Goal: Task Accomplishment & Management: Manage account settings

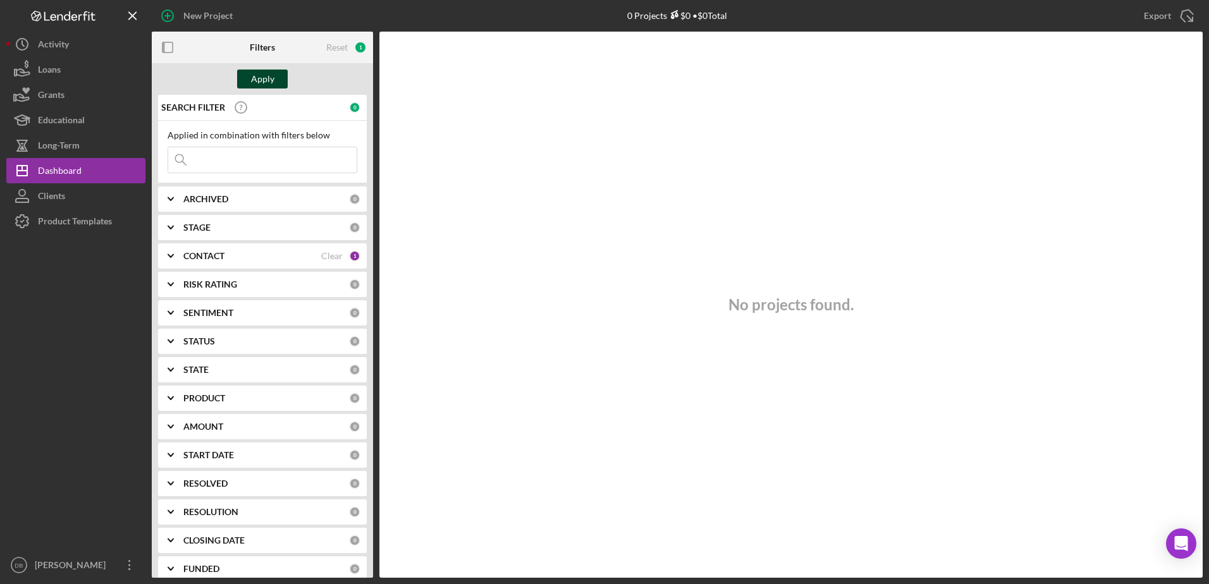
click at [281, 75] on button "Apply" at bounding box center [262, 79] width 51 height 19
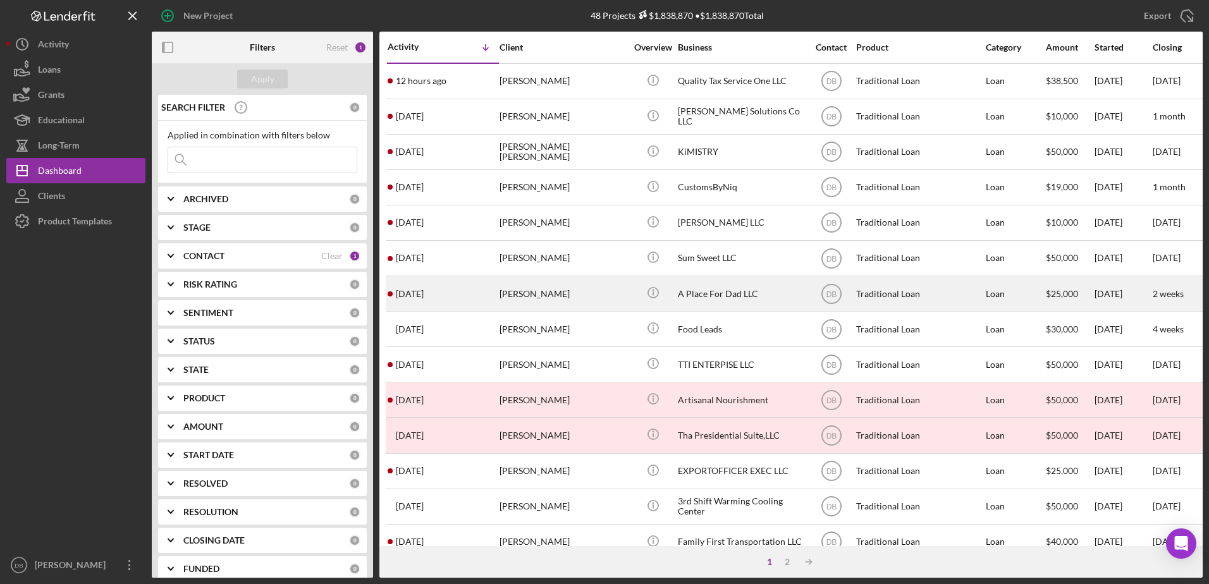
click at [519, 289] on div "[PERSON_NAME]" at bounding box center [563, 294] width 126 height 34
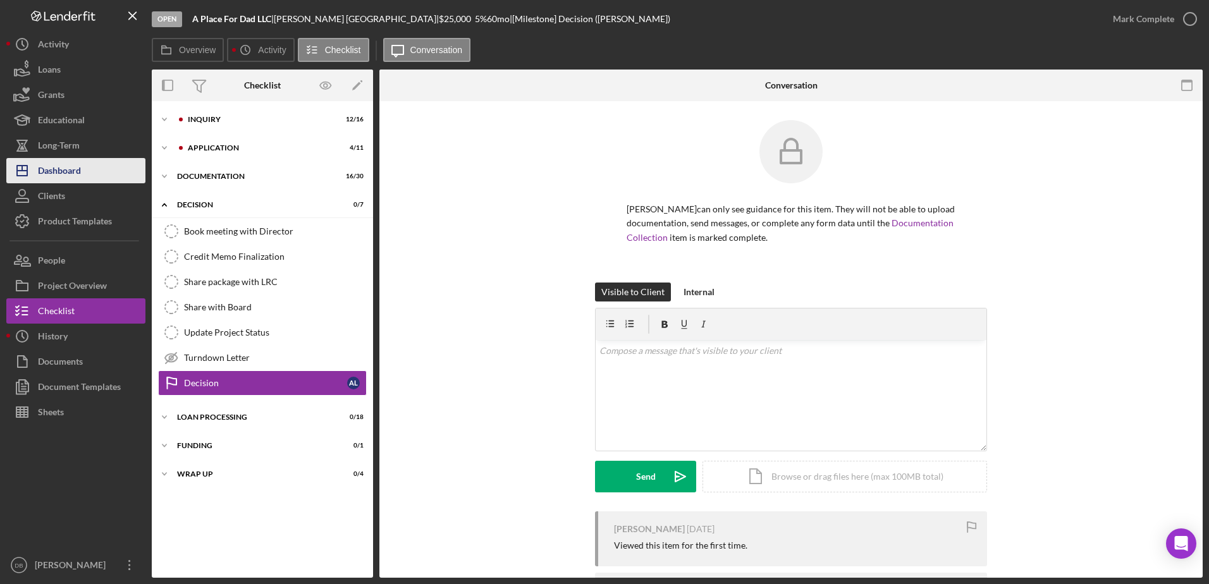
click at [113, 169] on button "Icon/Dashboard Dashboard" at bounding box center [75, 170] width 139 height 25
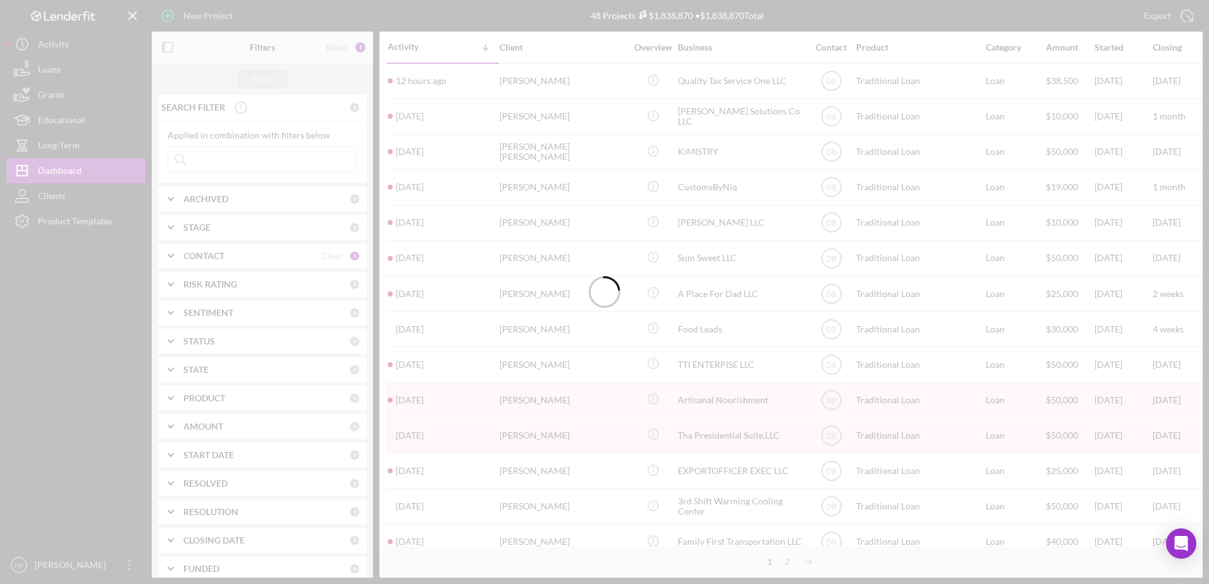
click at [77, 116] on div at bounding box center [604, 292] width 1209 height 584
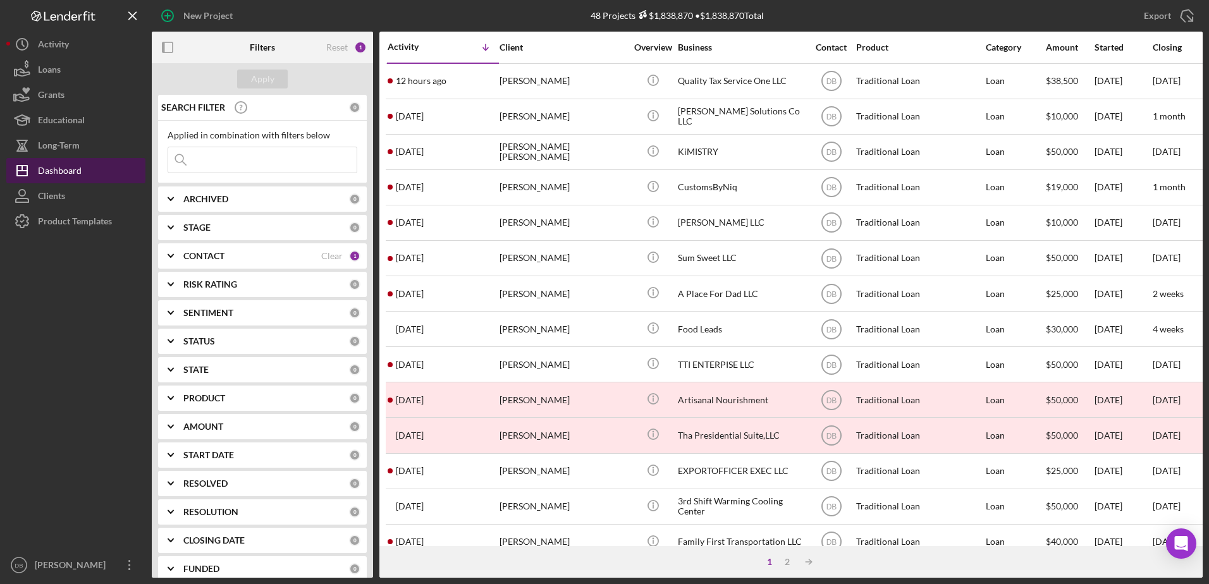
click at [91, 172] on button "Icon/Dashboard Dashboard" at bounding box center [75, 170] width 139 height 25
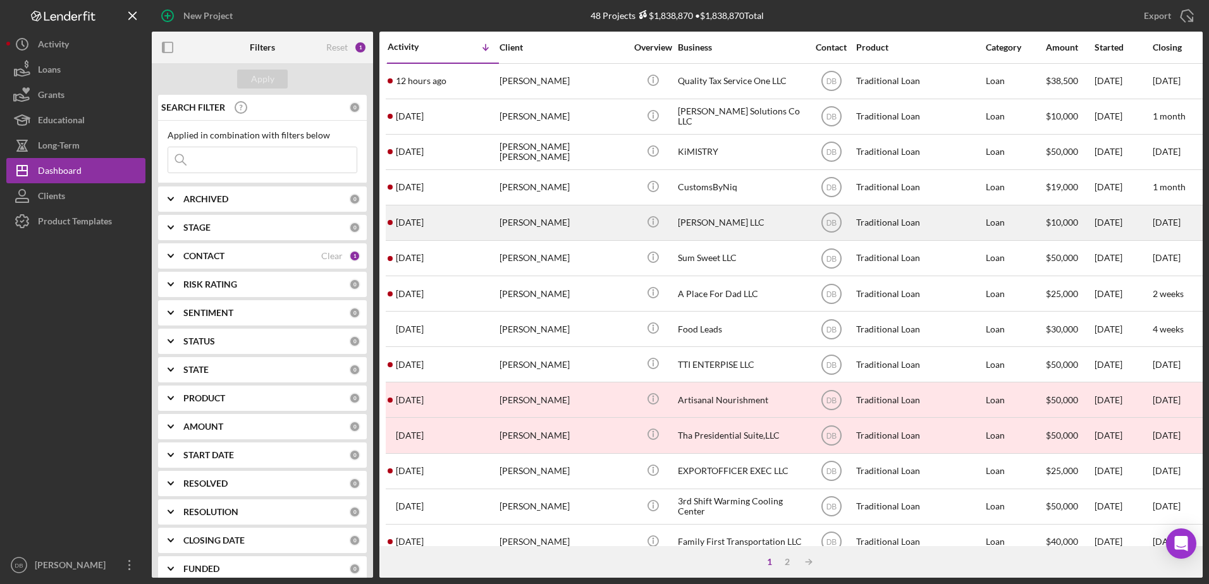
click at [458, 229] on div "[DATE] [PERSON_NAME]" at bounding box center [443, 223] width 111 height 34
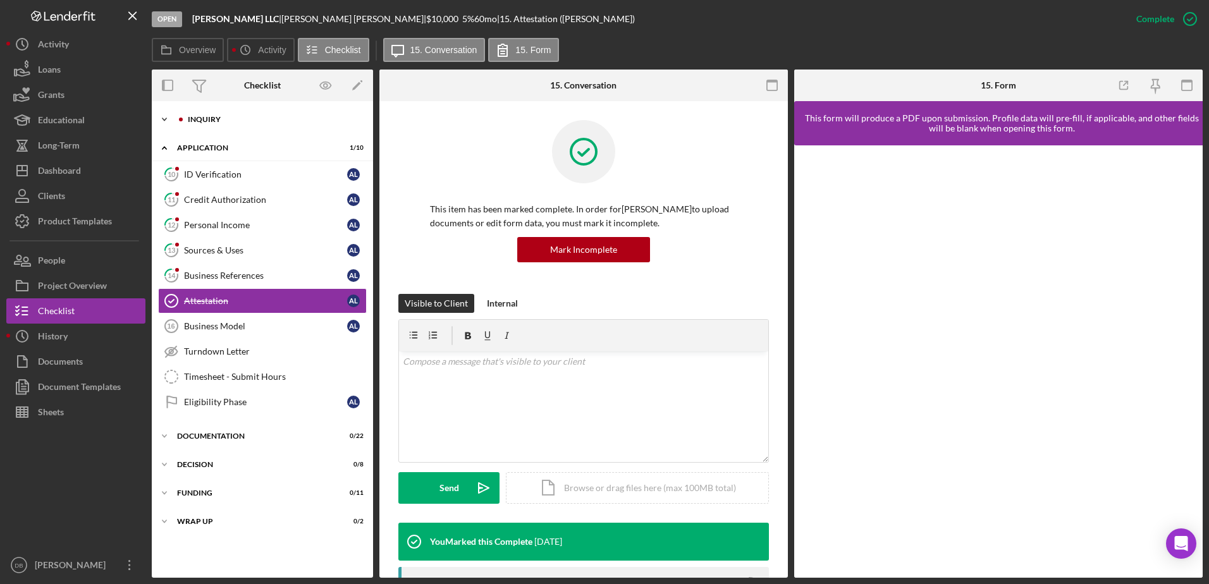
click at [209, 118] on div "Inquiry" at bounding box center [272, 120] width 169 height 8
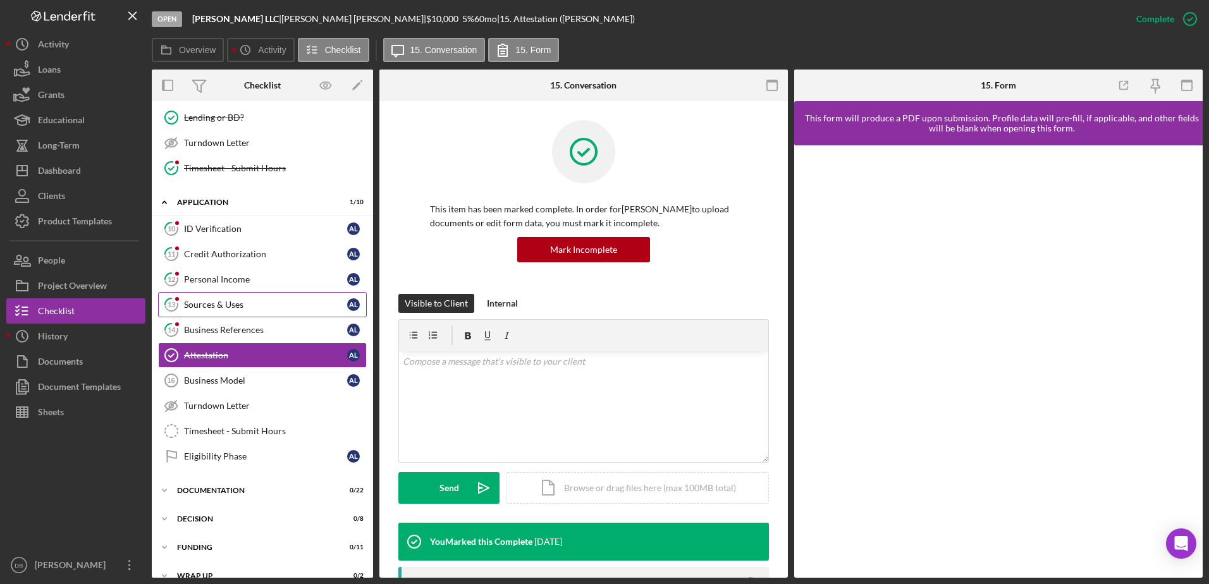
scroll to position [350, 0]
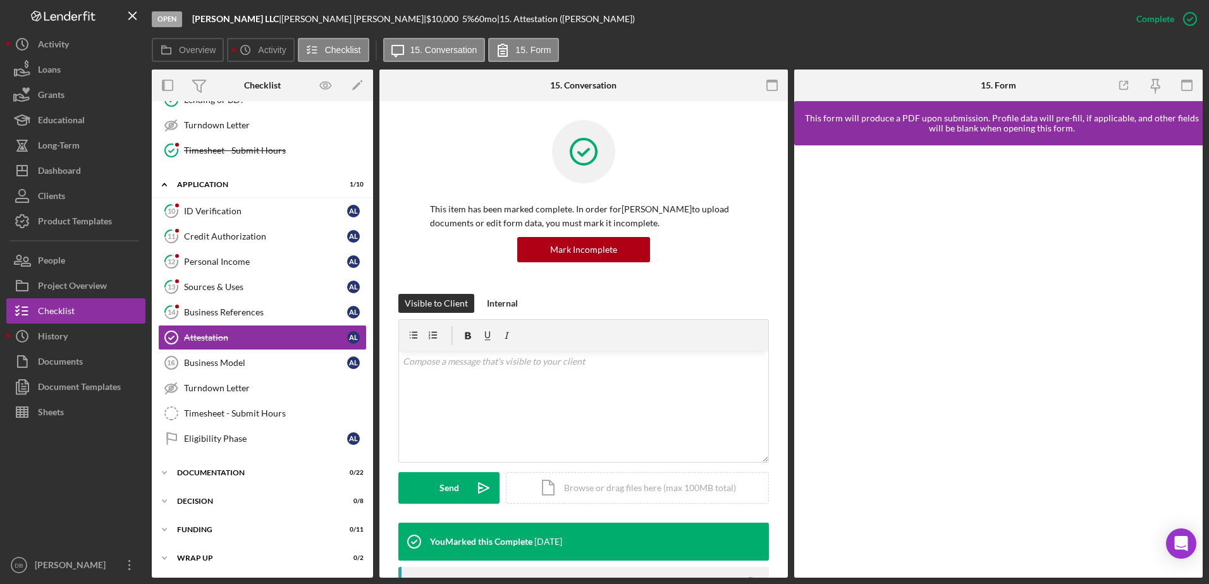
click at [195, 183] on div "Application" at bounding box center [254, 185] width 155 height 8
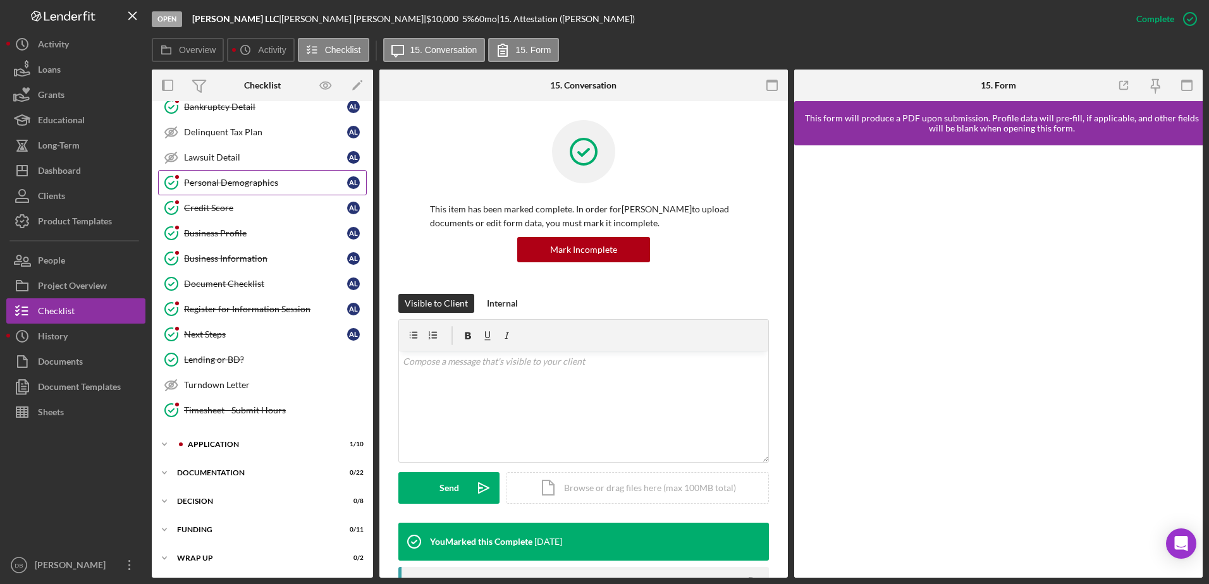
scroll to position [90, 0]
click at [216, 468] on div "Icon/Expander Documentation 0 / 22" at bounding box center [262, 472] width 221 height 25
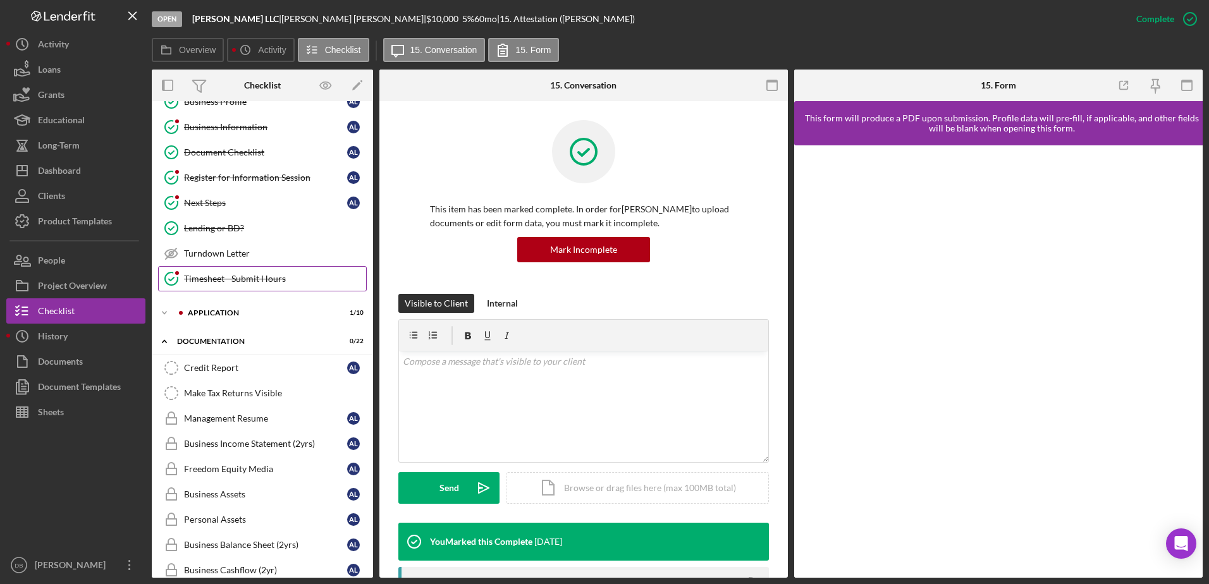
scroll to position [160, 0]
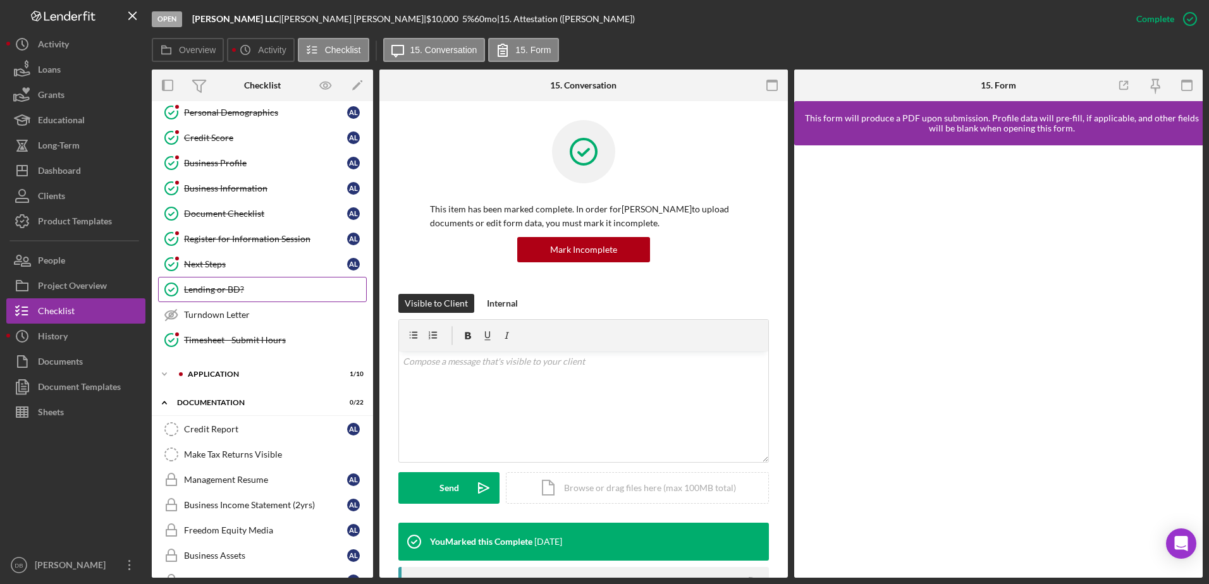
click at [243, 290] on div "Lending or BD?" at bounding box center [275, 290] width 182 height 10
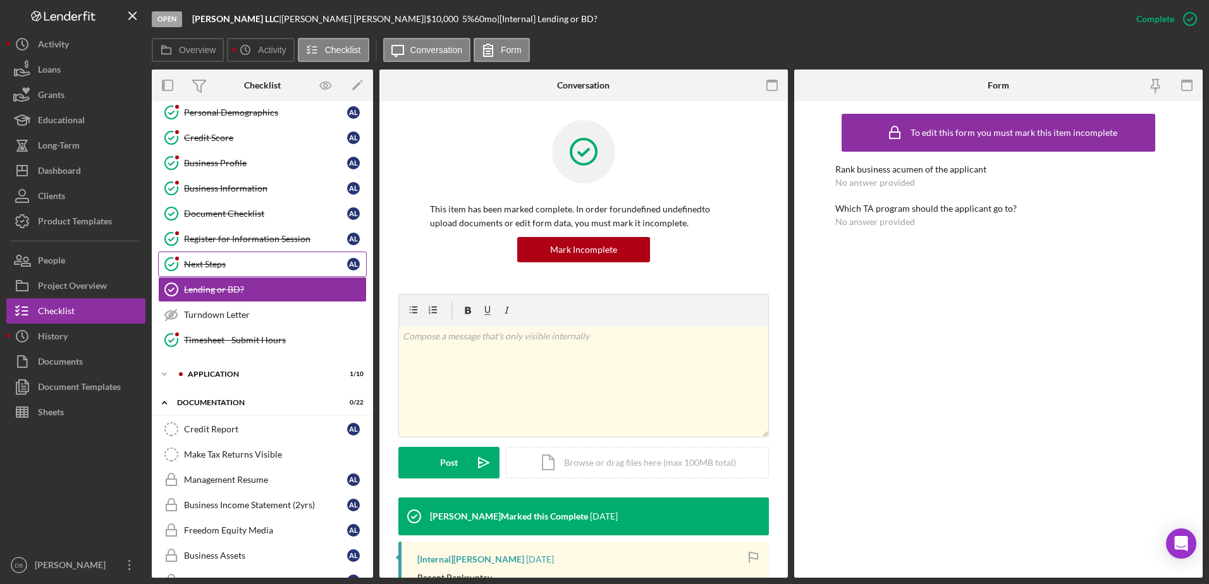
click at [247, 267] on div "Next Steps" at bounding box center [265, 264] width 163 height 10
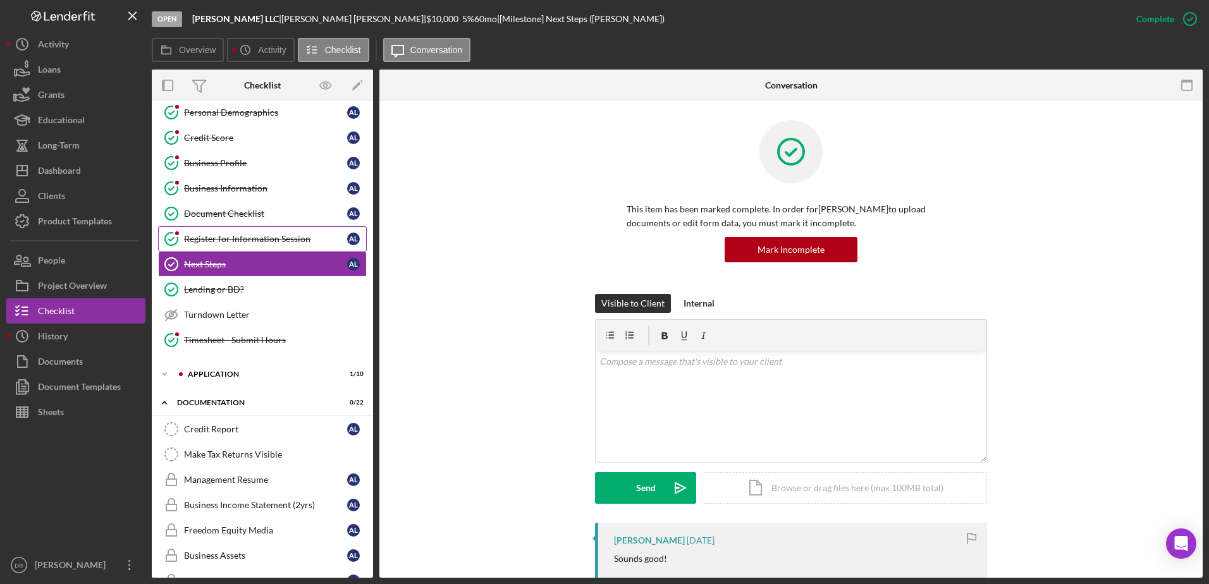
click at [228, 236] on div "Register for Information Session" at bounding box center [265, 239] width 163 height 10
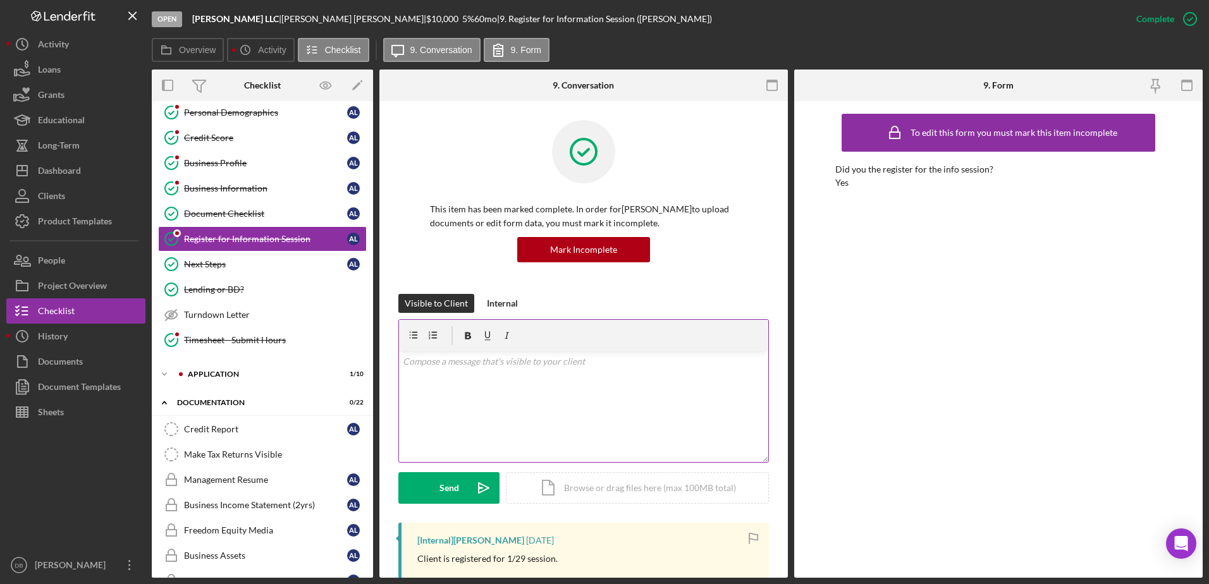
scroll to position [316, 0]
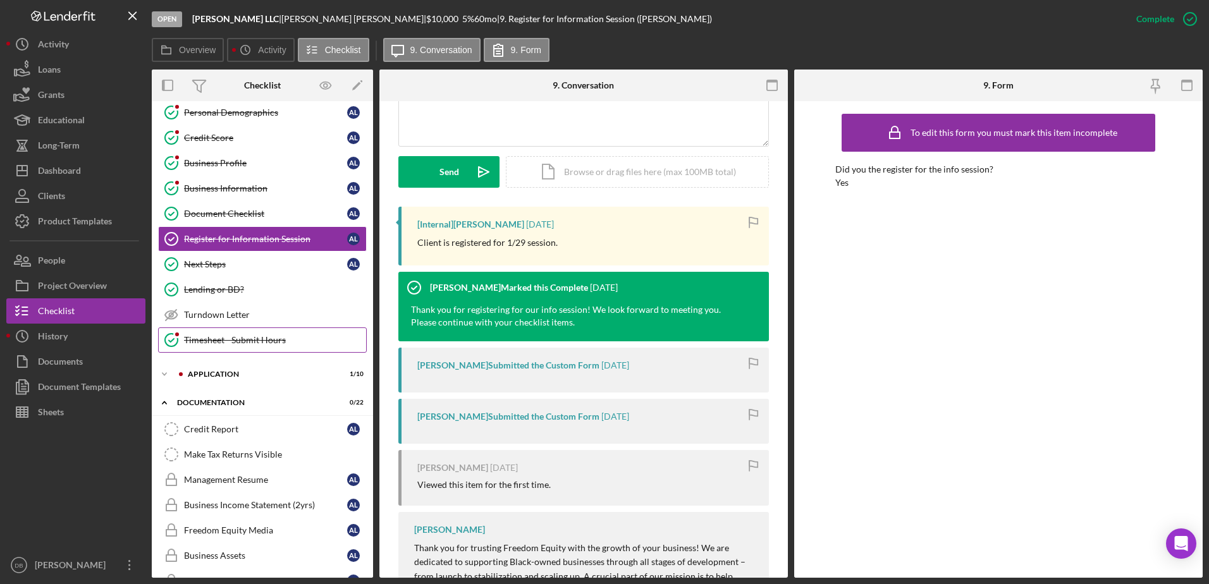
click at [278, 334] on link "Timesheet - Submit Hours Timesheet - Submit Hours" at bounding box center [262, 340] width 209 height 25
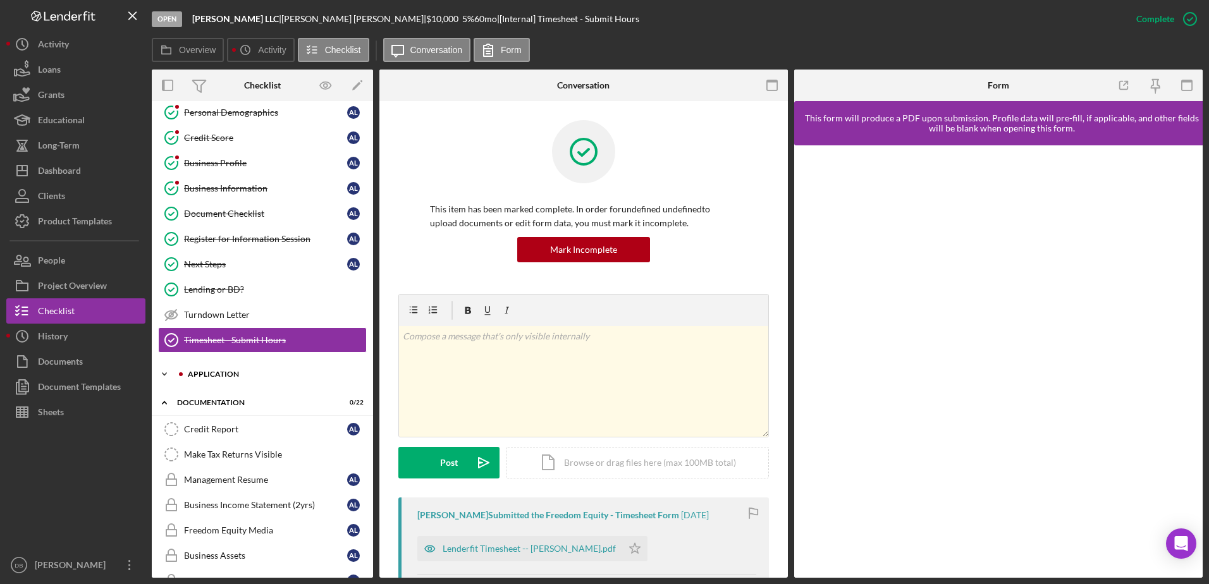
click at [194, 376] on div "Application" at bounding box center [272, 375] width 169 height 8
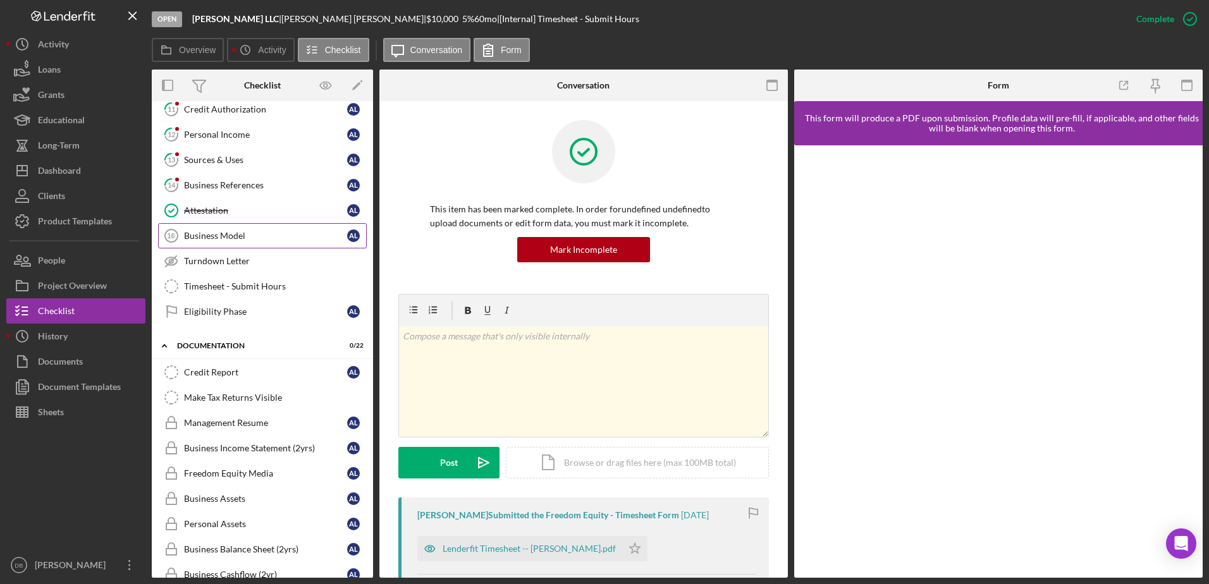
scroll to position [476, 0]
click at [262, 233] on div "Business Model" at bounding box center [265, 236] width 163 height 10
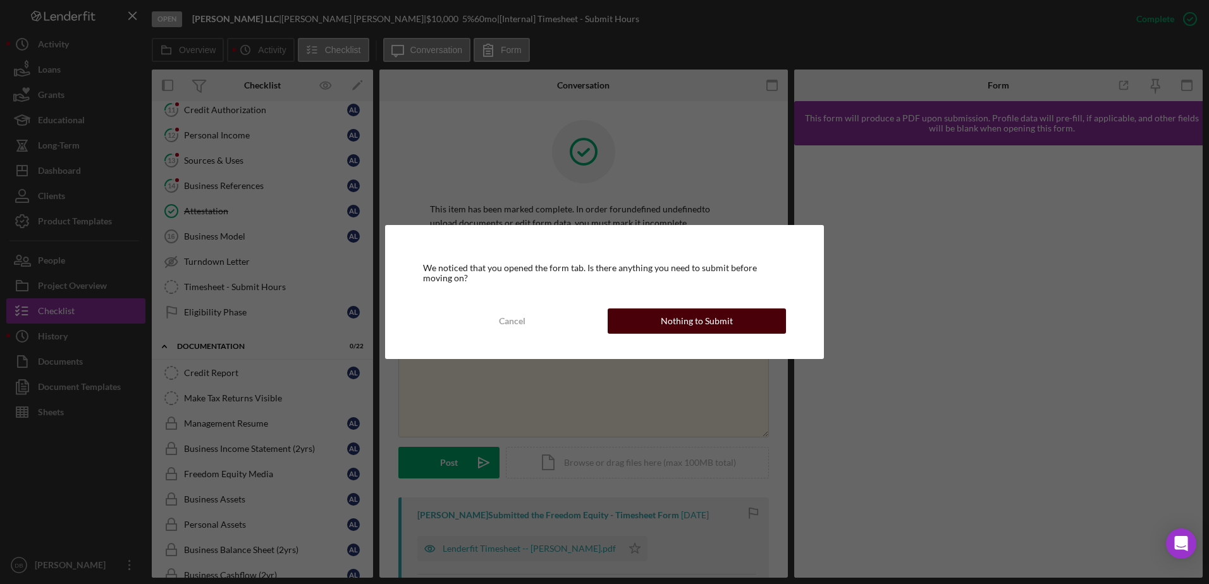
click at [723, 322] on div "Nothing to Submit" at bounding box center [697, 321] width 72 height 25
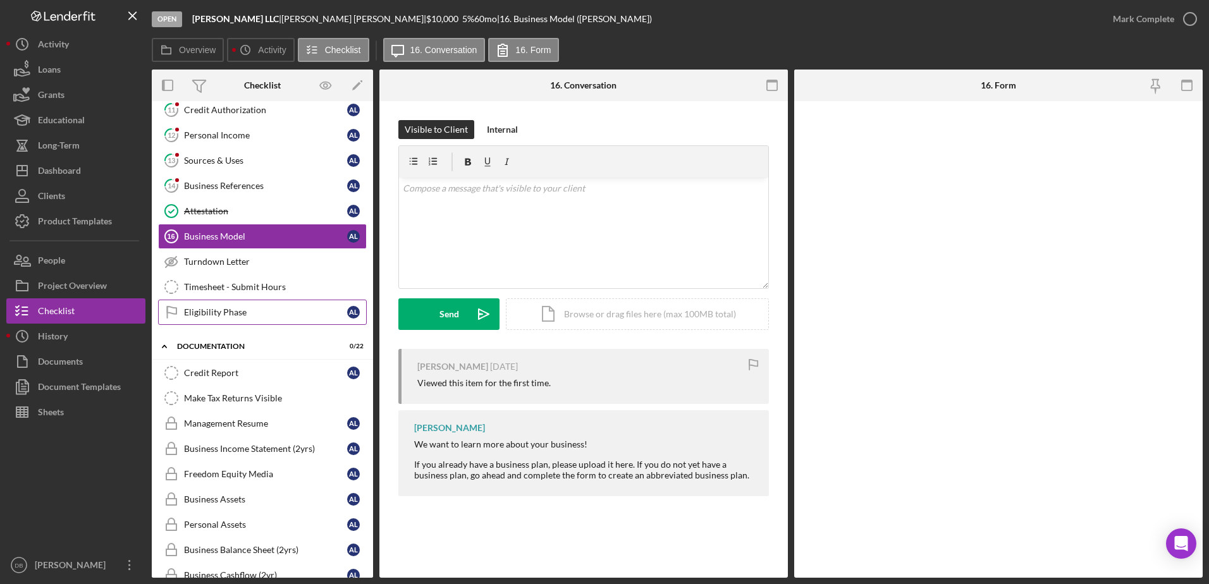
click at [214, 312] on div "Eligibility Phase" at bounding box center [265, 312] width 163 height 10
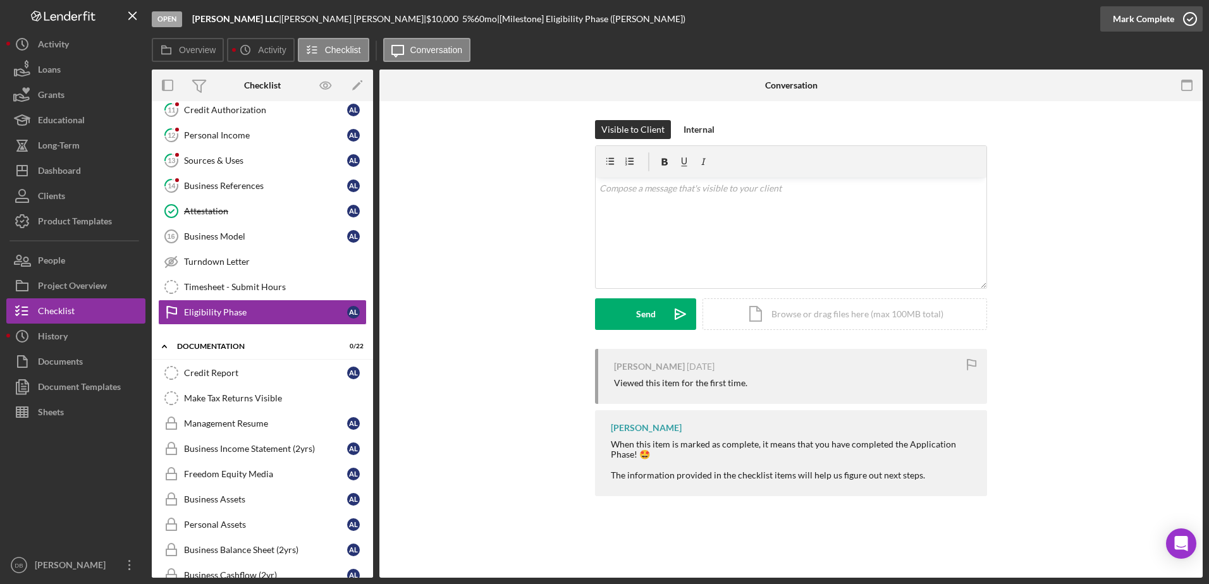
click at [1150, 23] on div "Mark Complete" at bounding box center [1143, 18] width 61 height 25
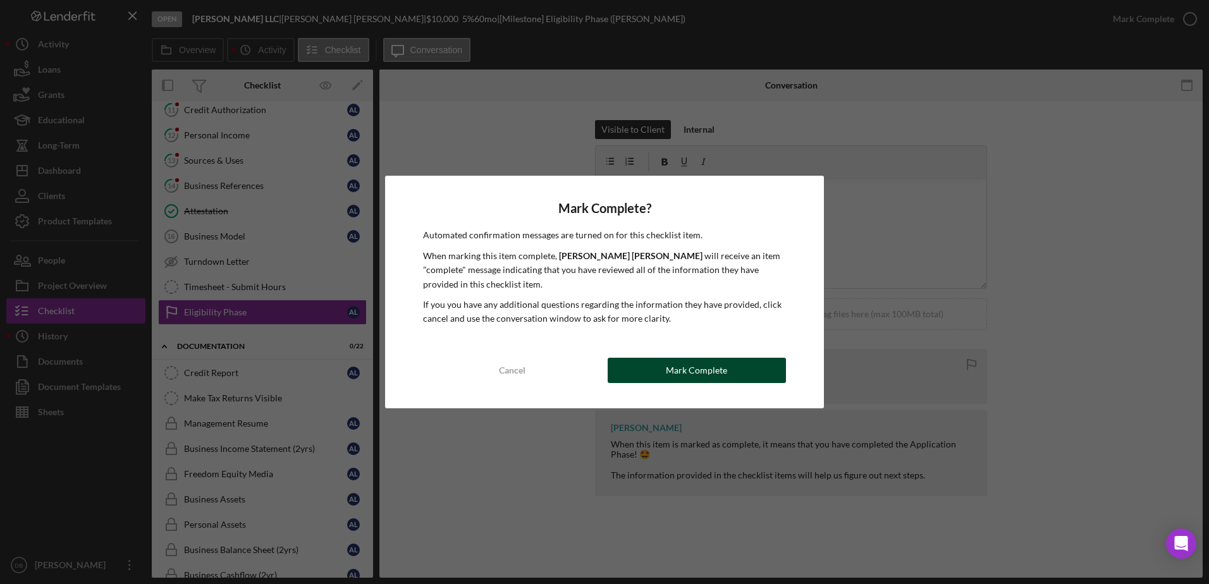
click at [731, 369] on button "Mark Complete" at bounding box center [697, 370] width 178 height 25
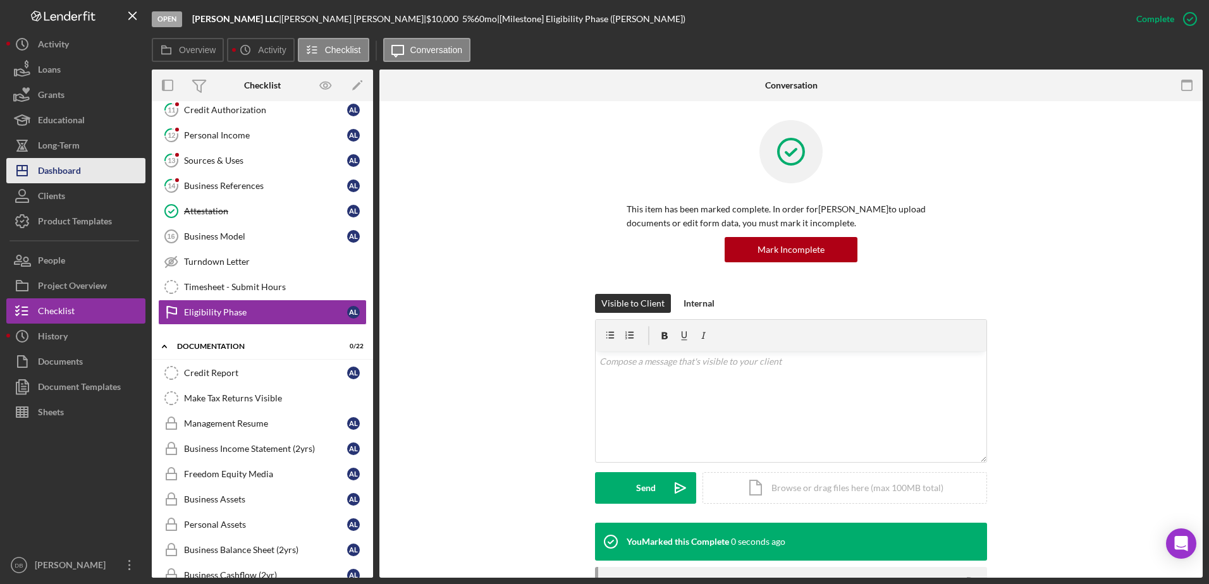
click at [56, 180] on div "Dashboard" at bounding box center [59, 172] width 43 height 28
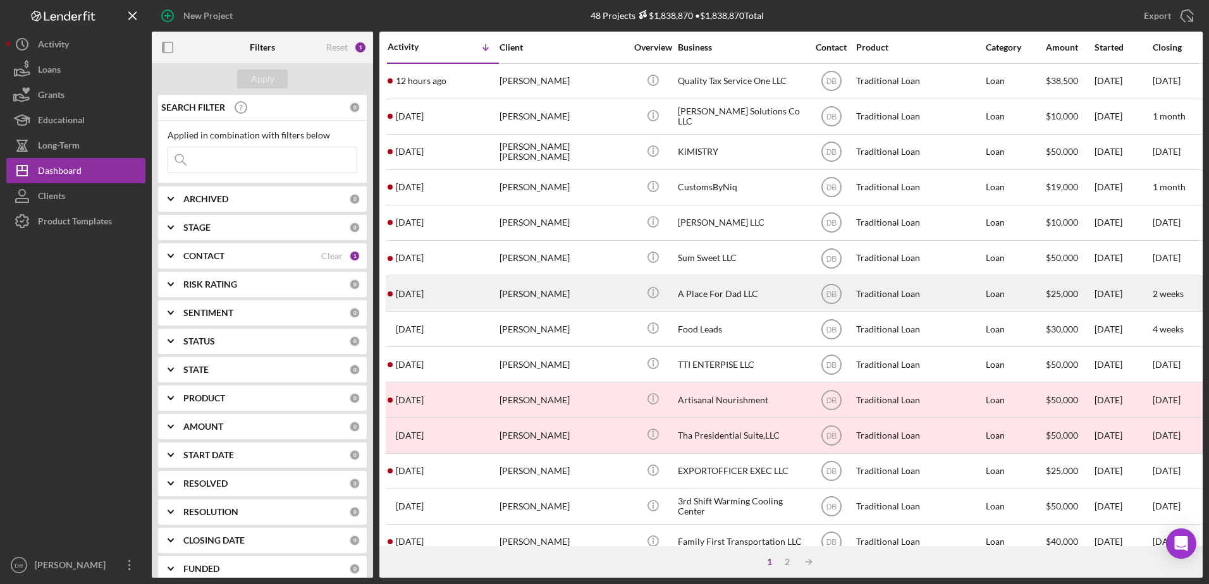
click at [519, 295] on div "[PERSON_NAME]" at bounding box center [563, 294] width 126 height 34
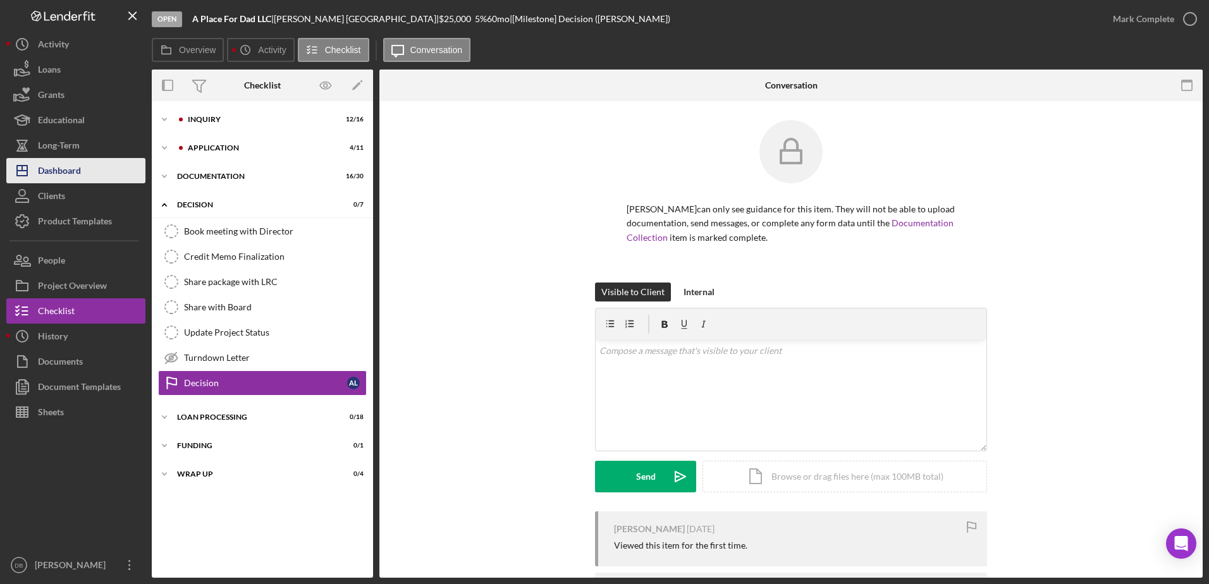
click at [43, 161] on div "Dashboard" at bounding box center [59, 172] width 43 height 28
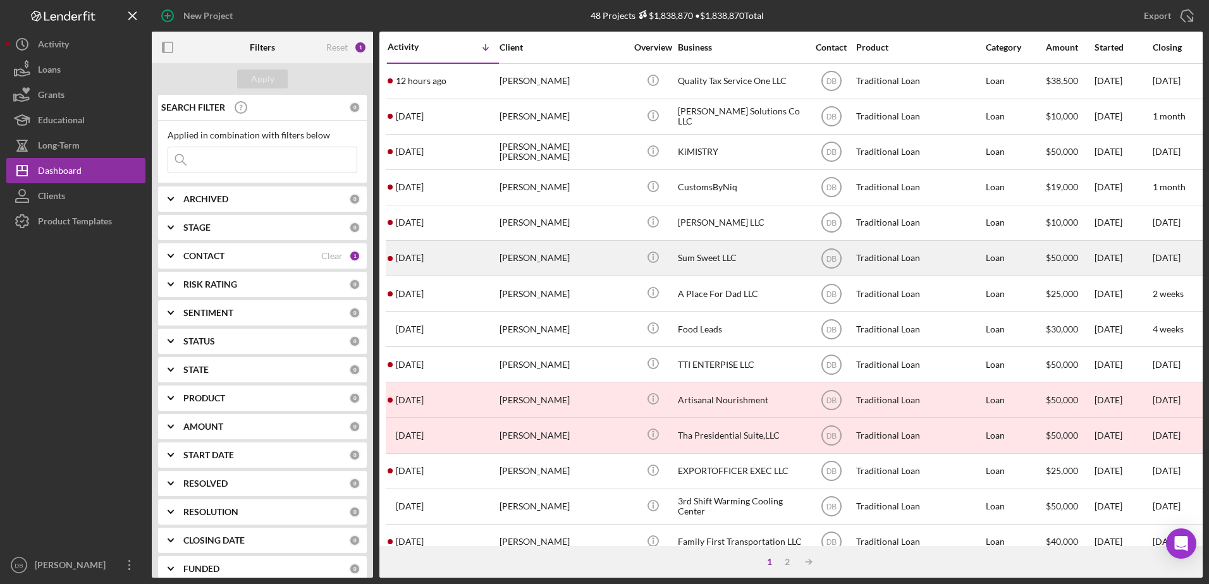
click at [508, 258] on div "[PERSON_NAME]" at bounding box center [563, 259] width 126 height 34
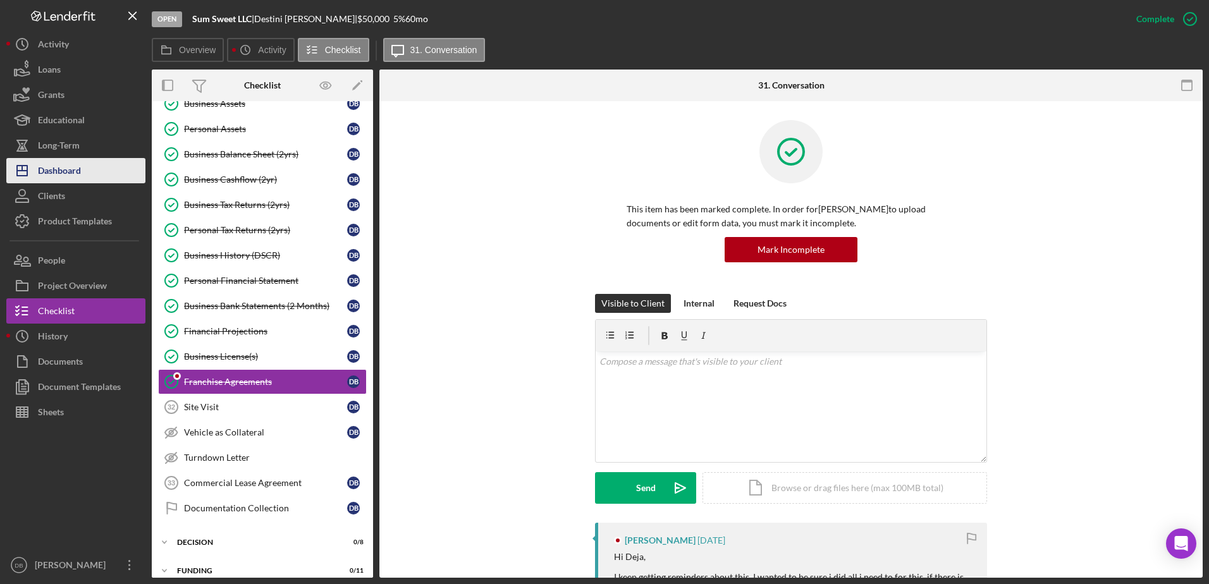
scroll to position [266, 0]
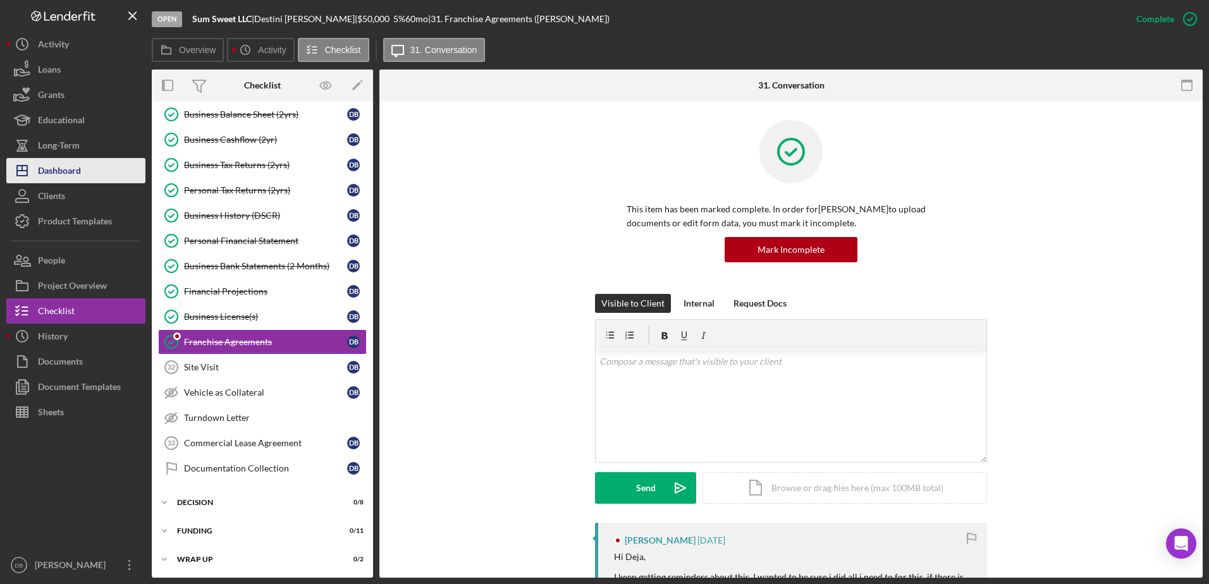
click at [83, 167] on button "Icon/Dashboard Dashboard" at bounding box center [75, 170] width 139 height 25
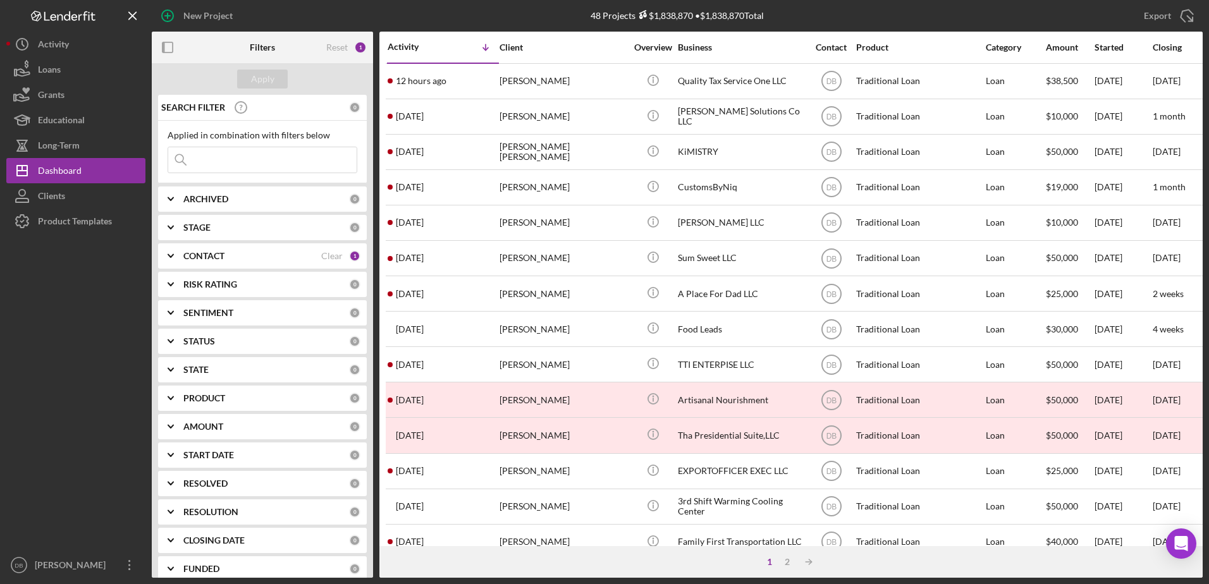
click at [231, 245] on div "CONTACT Clear 1" at bounding box center [271, 255] width 177 height 25
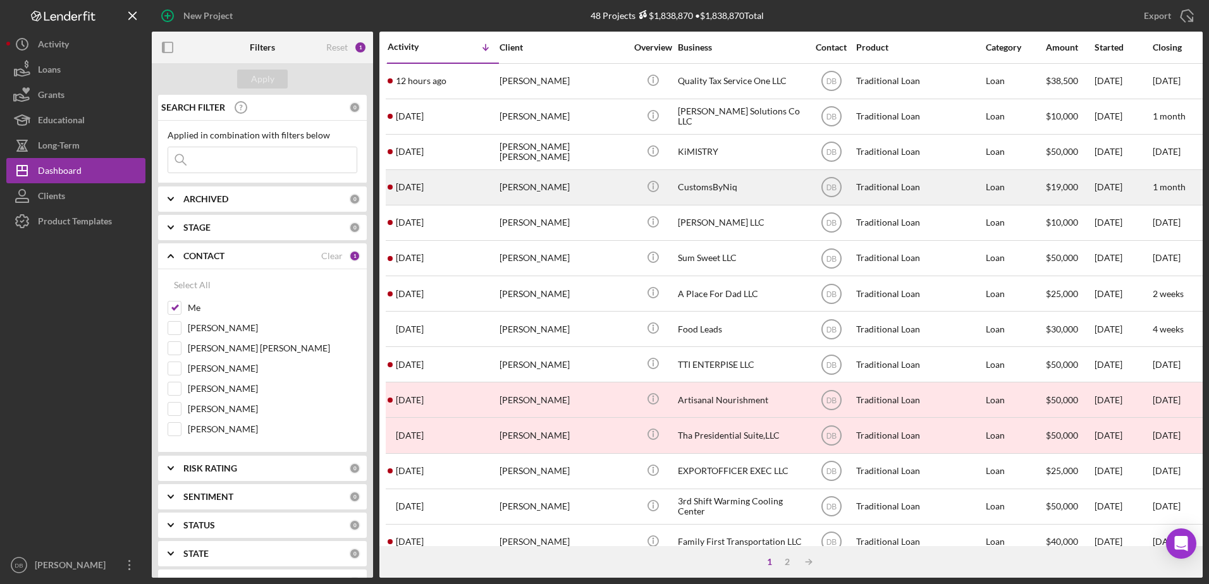
click at [557, 189] on div "[PERSON_NAME]" at bounding box center [563, 188] width 126 height 34
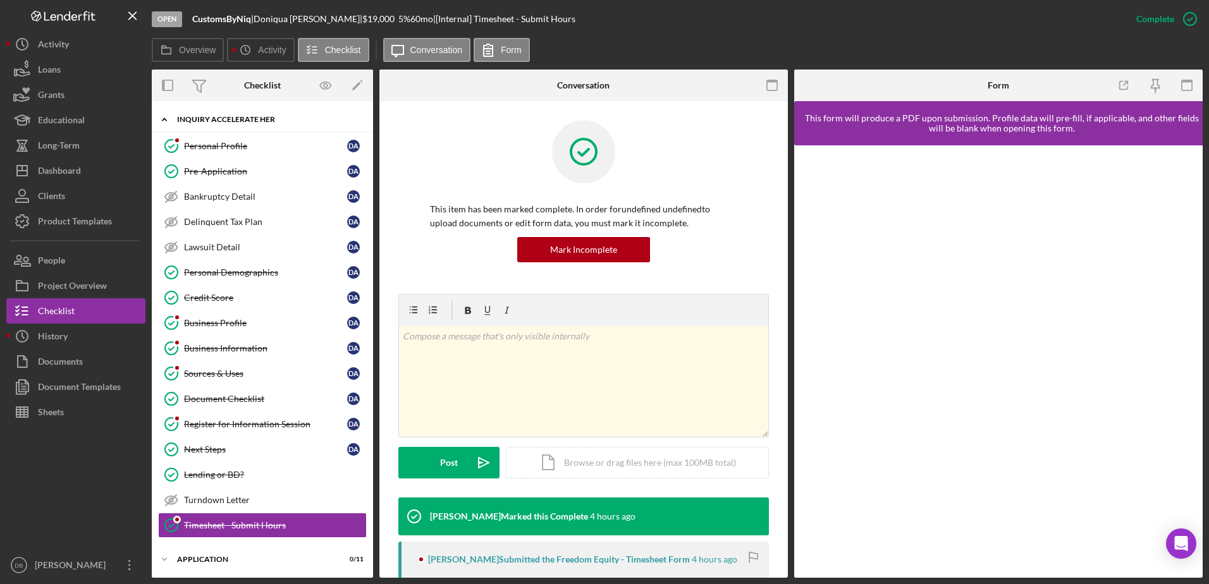
click at [171, 118] on icon "Icon/Expander" at bounding box center [164, 119] width 25 height 25
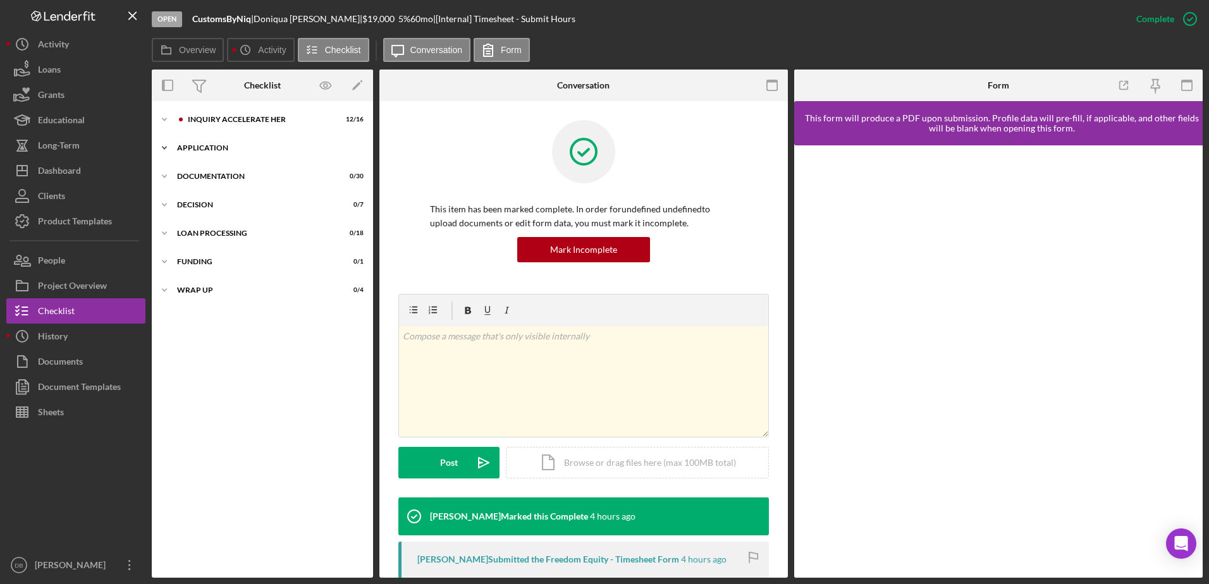
click at [173, 144] on icon "Icon/Expander" at bounding box center [164, 147] width 25 height 25
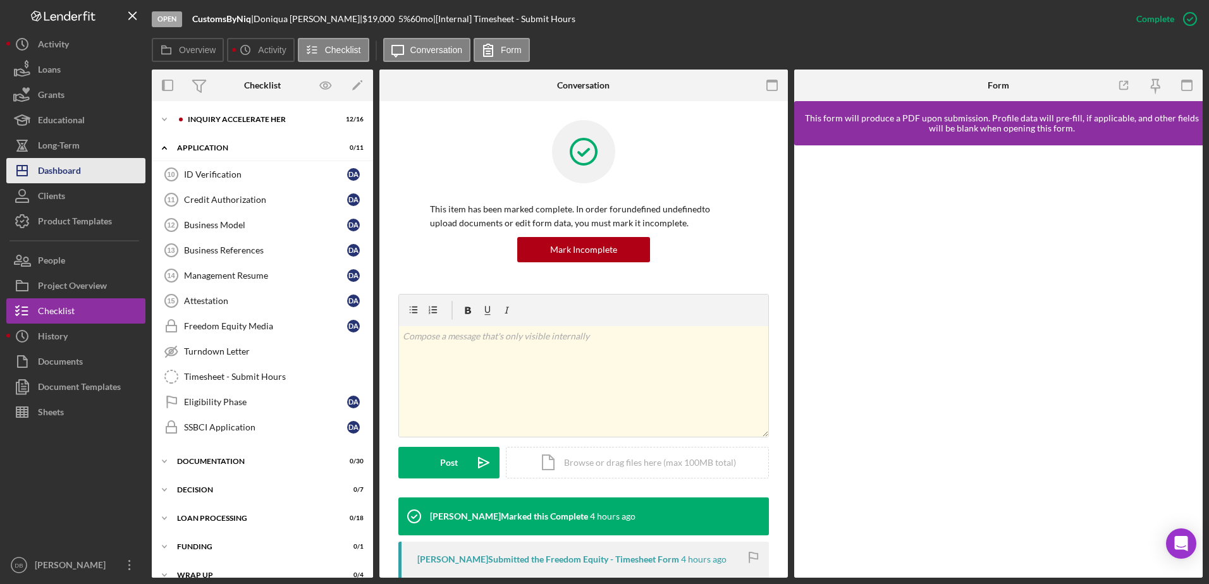
click at [69, 169] on div "Dashboard" at bounding box center [59, 172] width 43 height 28
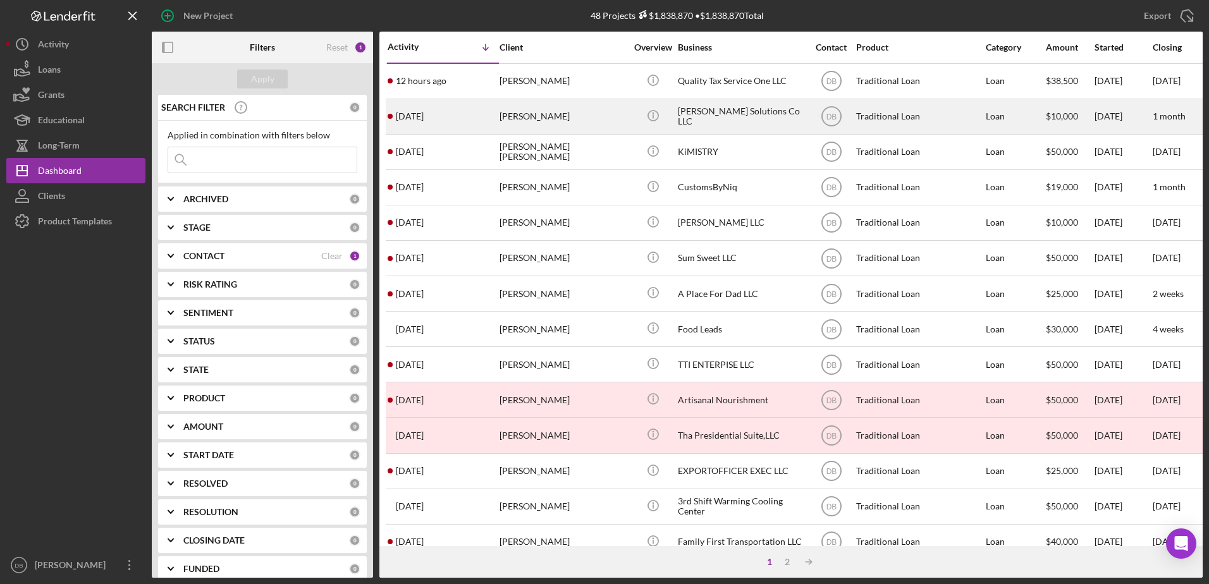
click at [524, 111] on div "[PERSON_NAME]" at bounding box center [563, 117] width 126 height 34
